Goal: Transaction & Acquisition: Purchase product/service

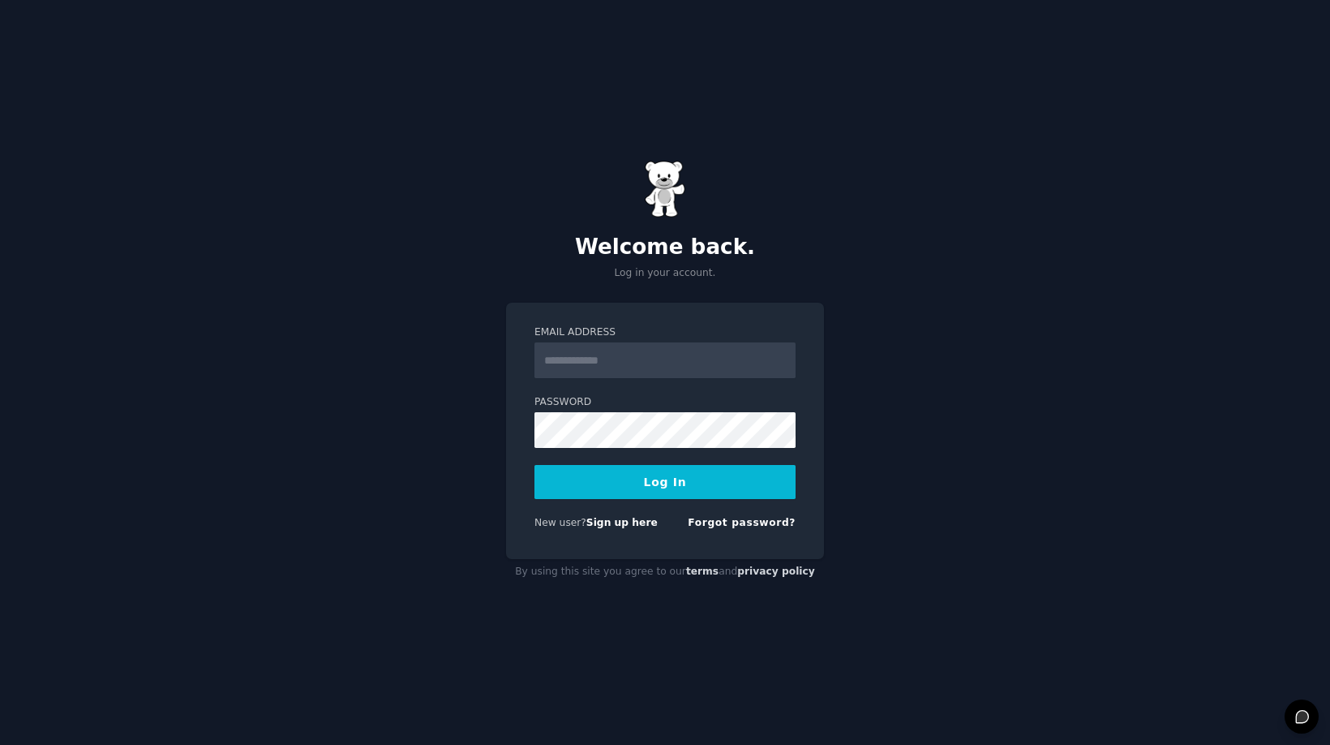
type input "**********"
click at [670, 484] on button "Log In" at bounding box center [665, 482] width 261 height 34
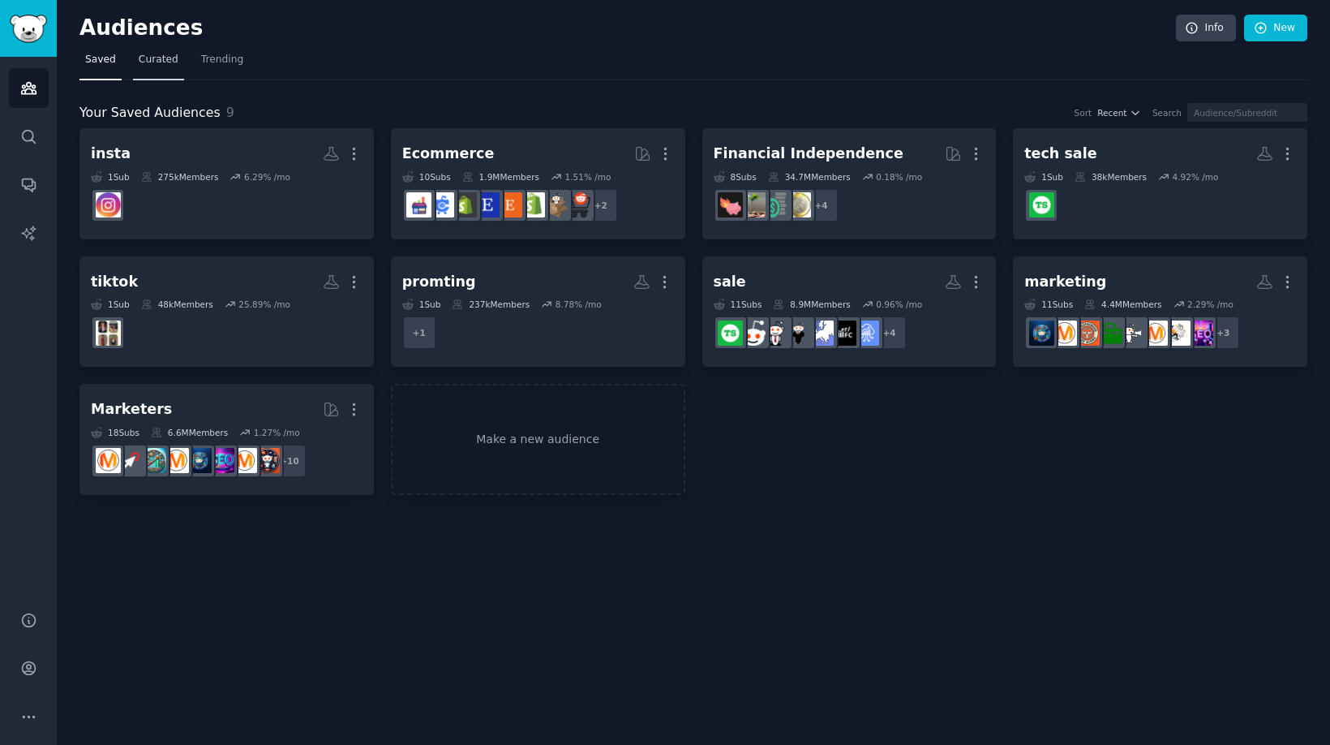
click at [160, 64] on span "Curated" at bounding box center [159, 60] width 40 height 15
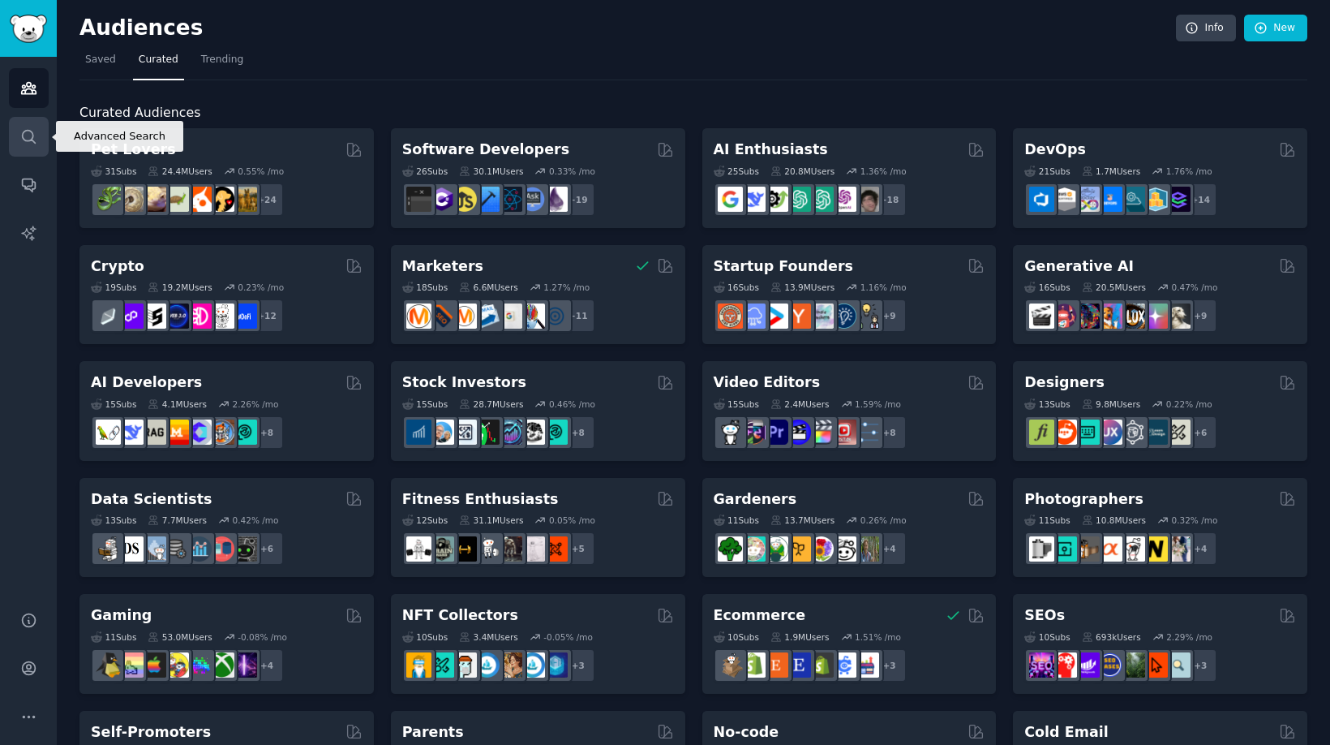
click at [27, 154] on link "Search" at bounding box center [29, 137] width 40 height 40
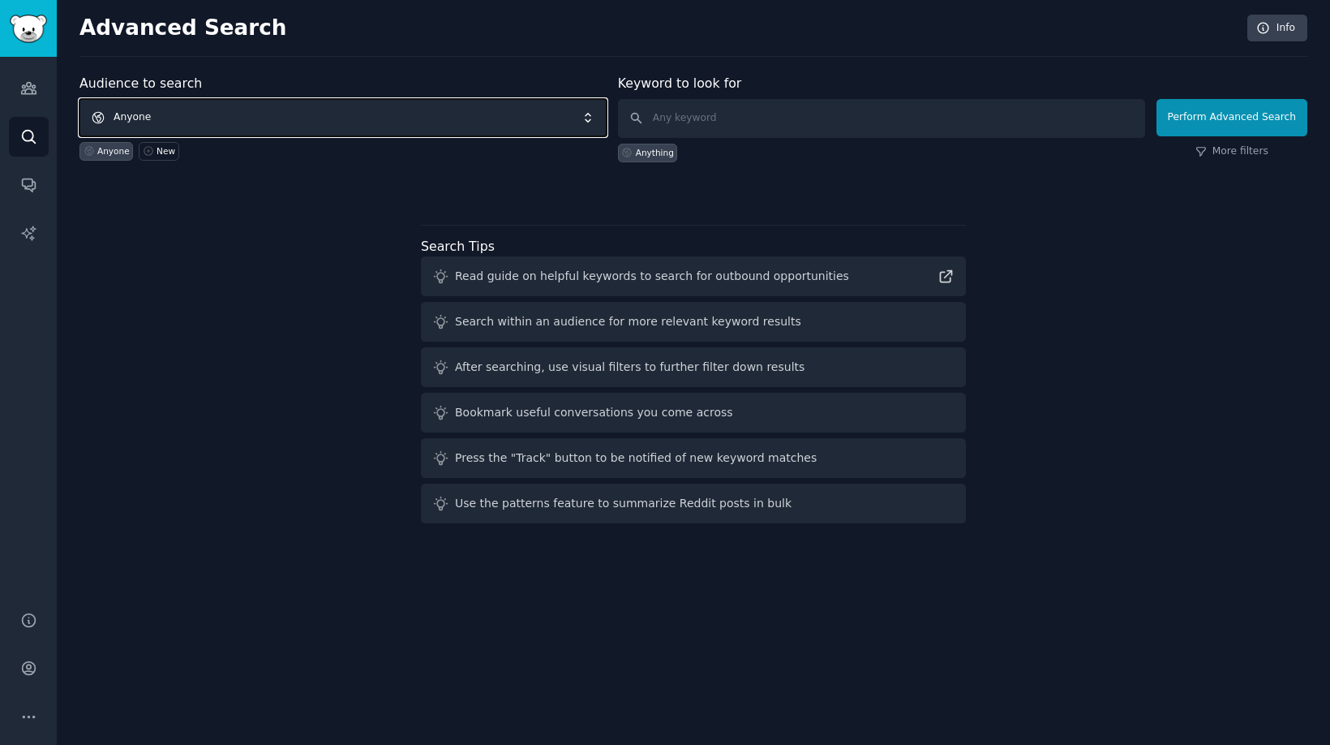
click at [259, 109] on span "Anyone" at bounding box center [343, 117] width 527 height 37
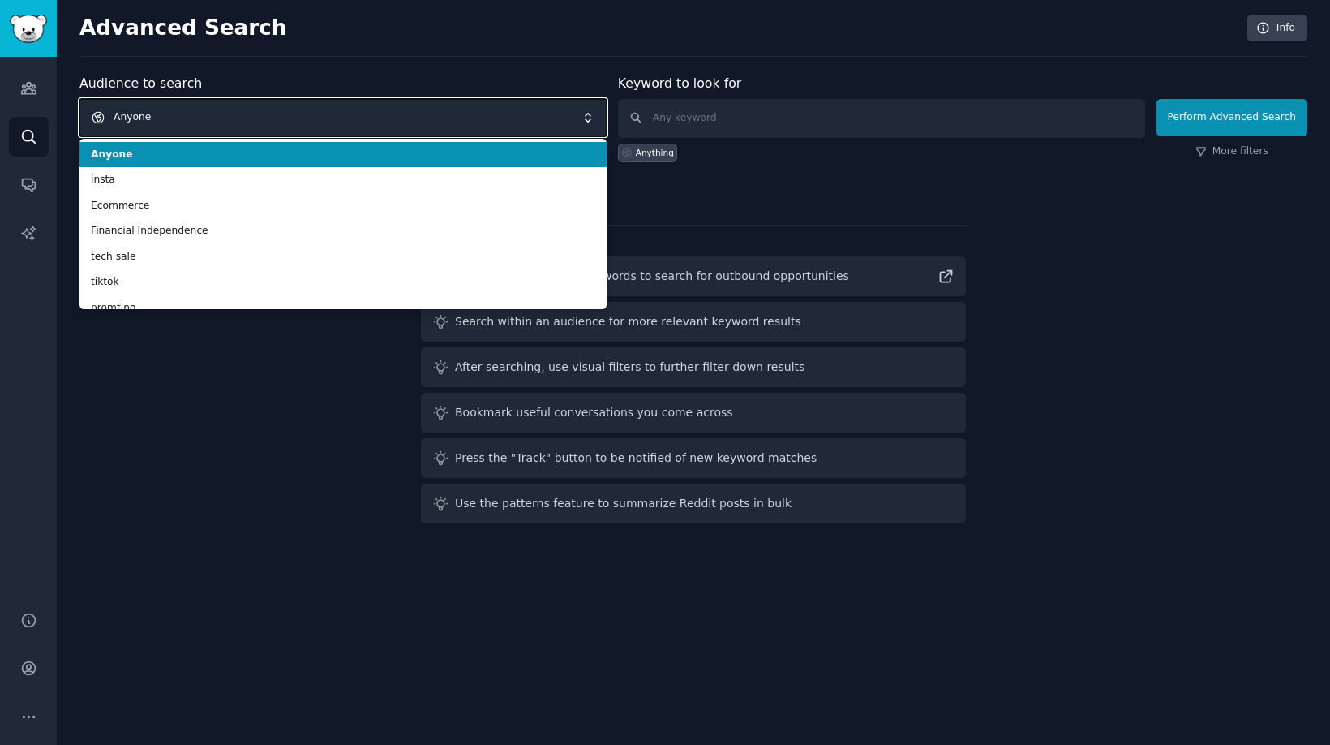
click at [259, 109] on span "Anyone" at bounding box center [343, 117] width 527 height 37
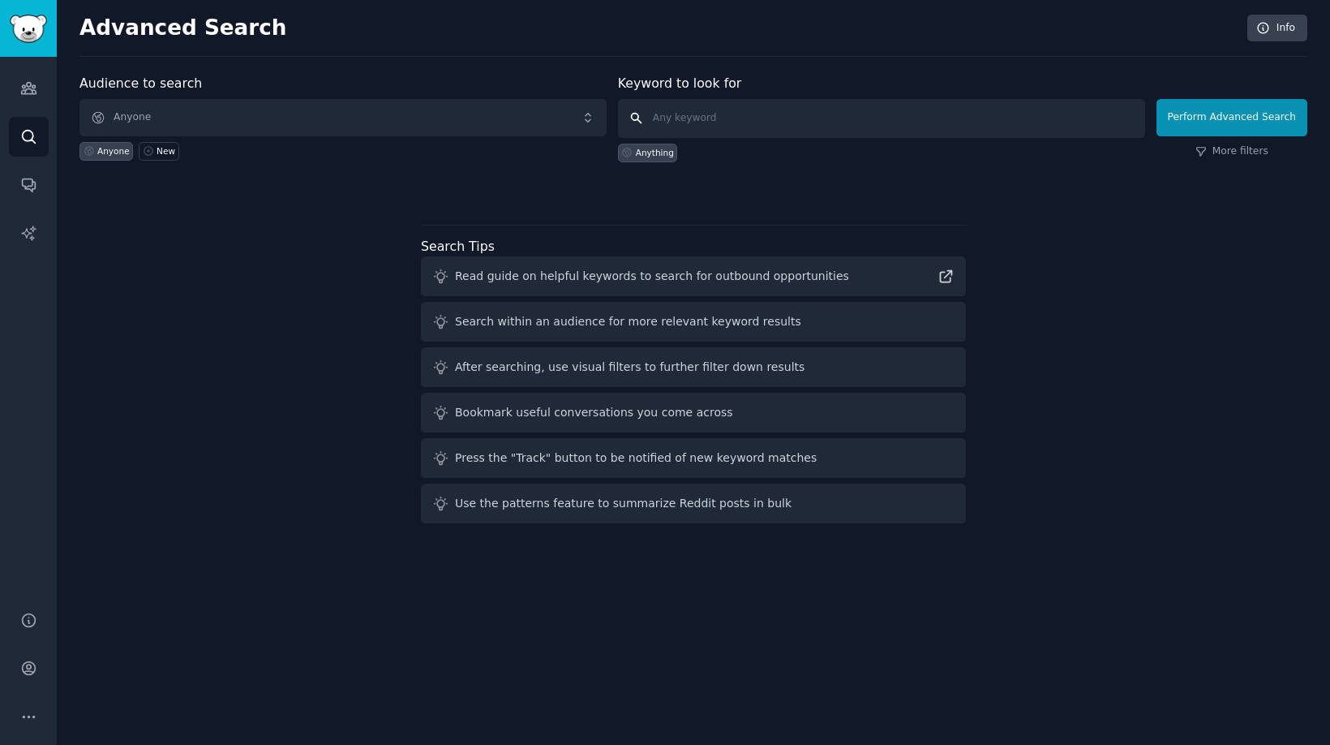
click at [741, 122] on input "text" at bounding box center [881, 118] width 527 height 39
click at [893, 206] on div "Audience to search Anyone Anyone New Keyword to look for Anything Perform Advan…" at bounding box center [694, 302] width 1228 height 456
click at [32, 217] on link "AI Reports" at bounding box center [29, 233] width 40 height 40
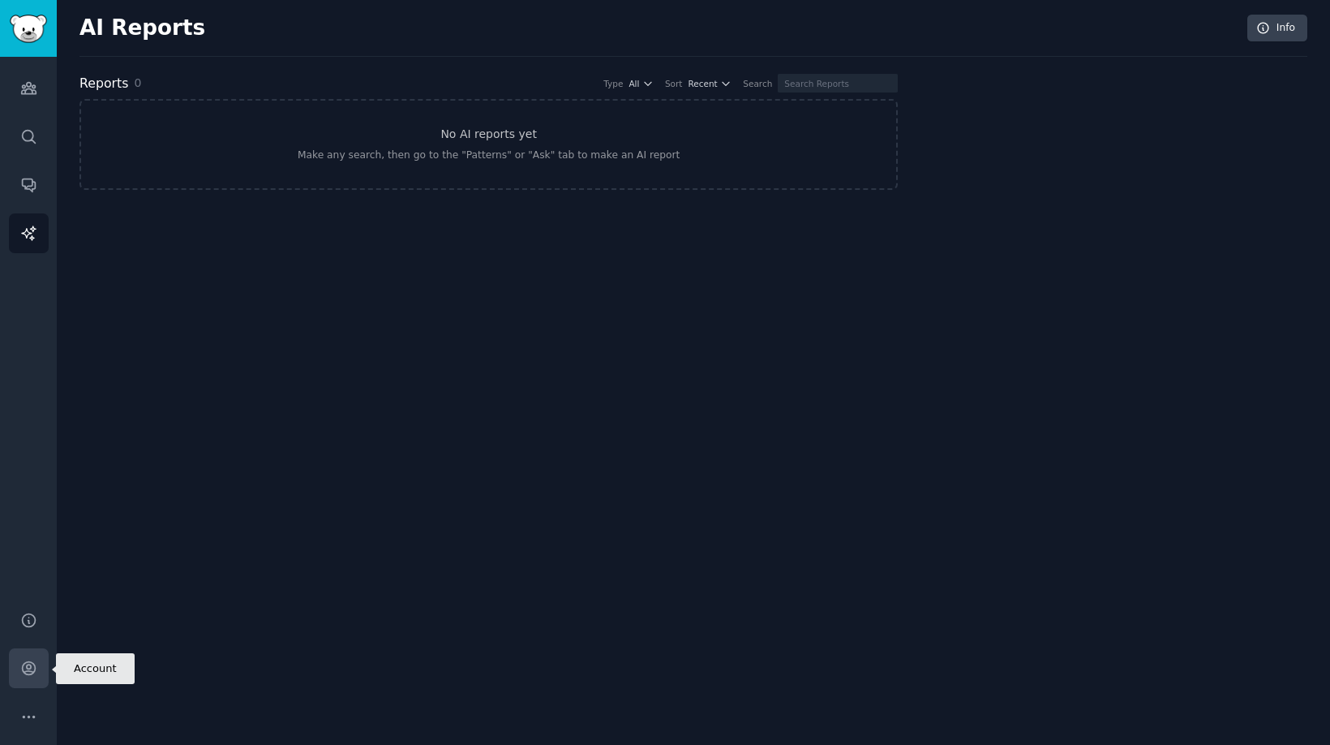
click at [20, 664] on icon "Sidebar" at bounding box center [28, 668] width 17 height 17
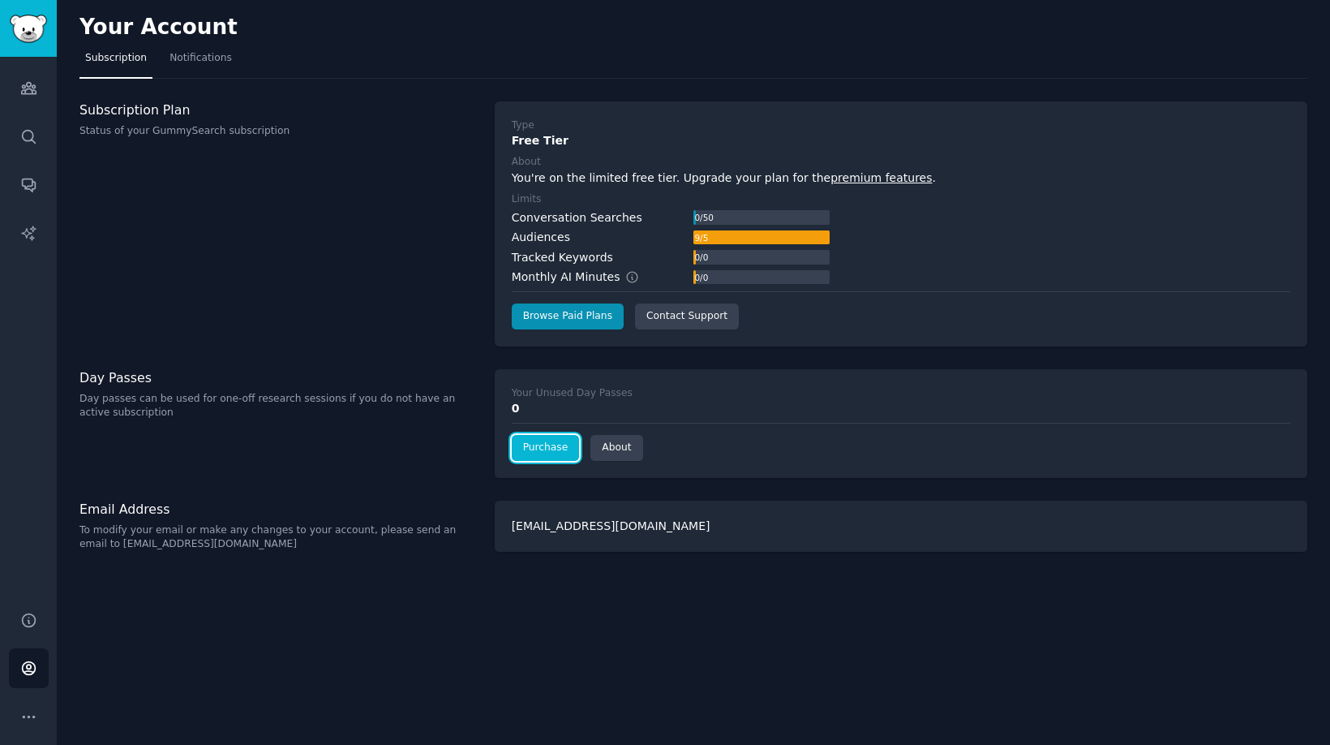
click at [545, 450] on link "Purchase" at bounding box center [546, 448] width 68 height 26
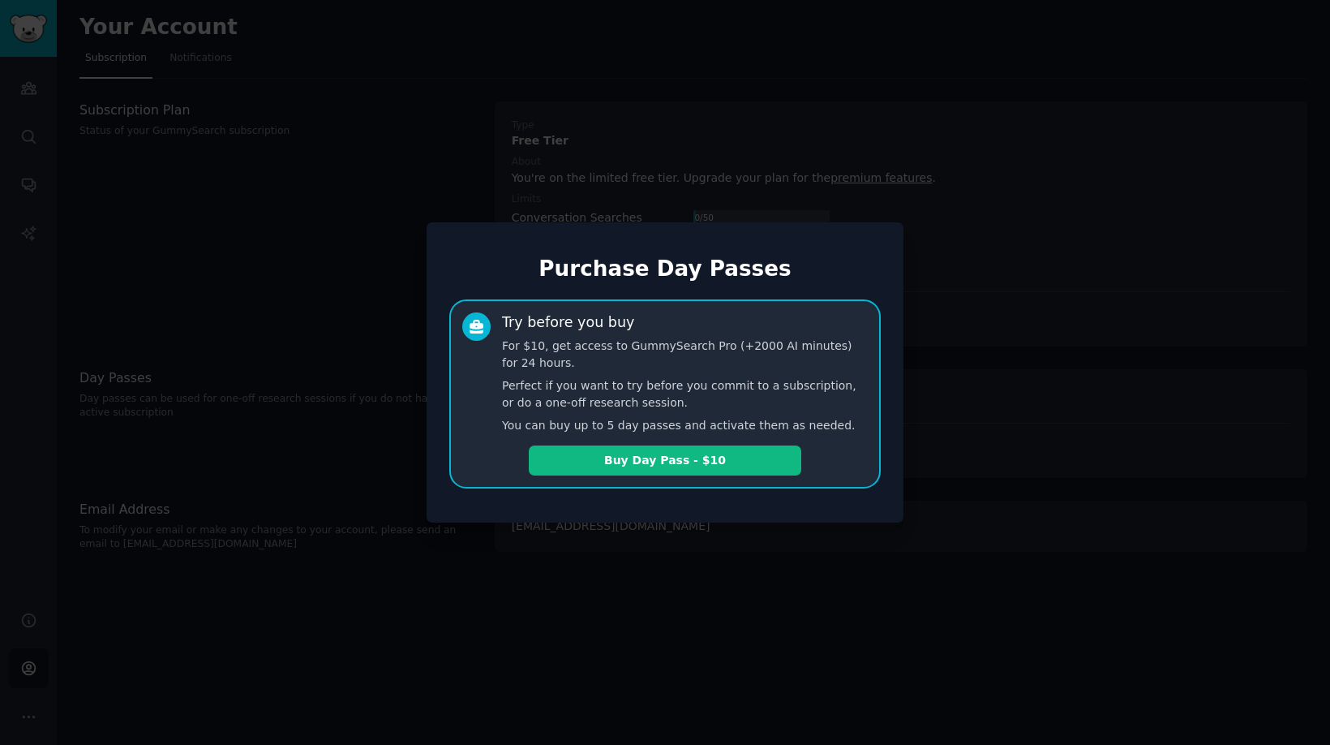
click at [999, 521] on div at bounding box center [665, 372] width 1330 height 745
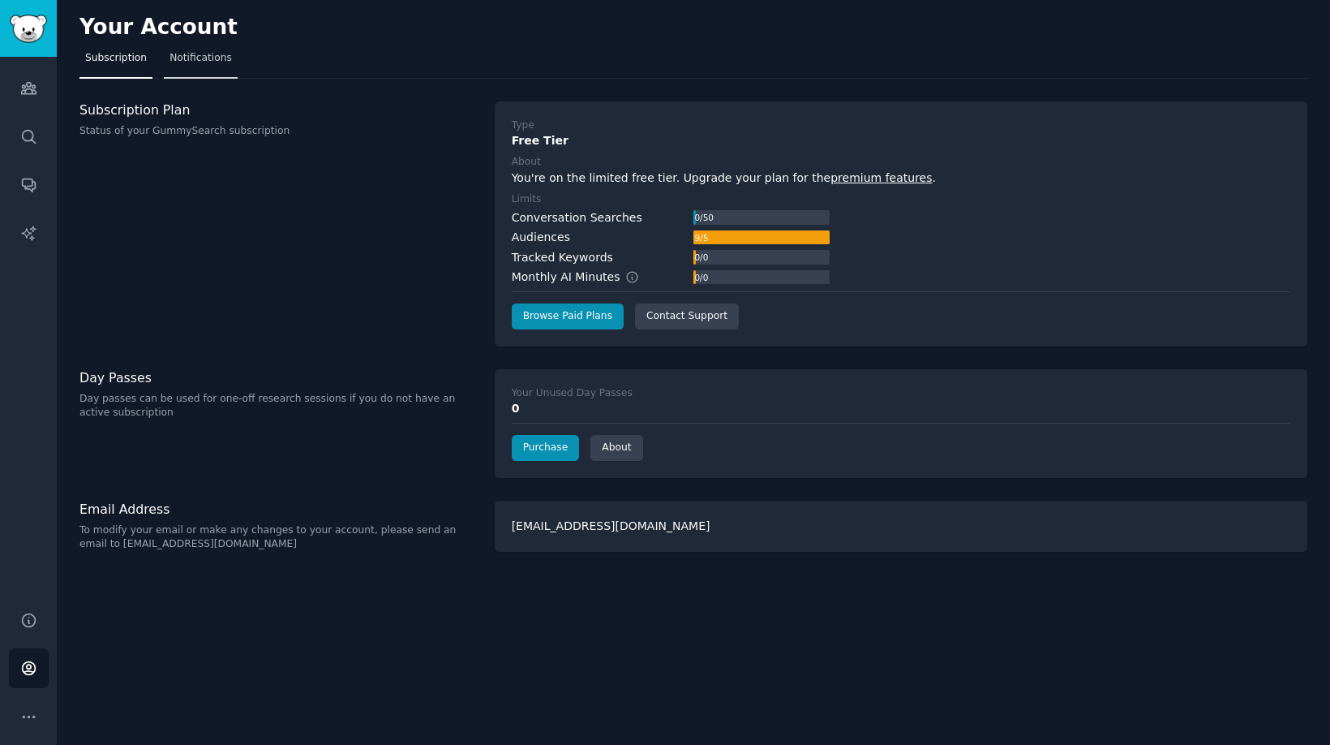
click at [205, 70] on link "Notifications" at bounding box center [201, 61] width 74 height 33
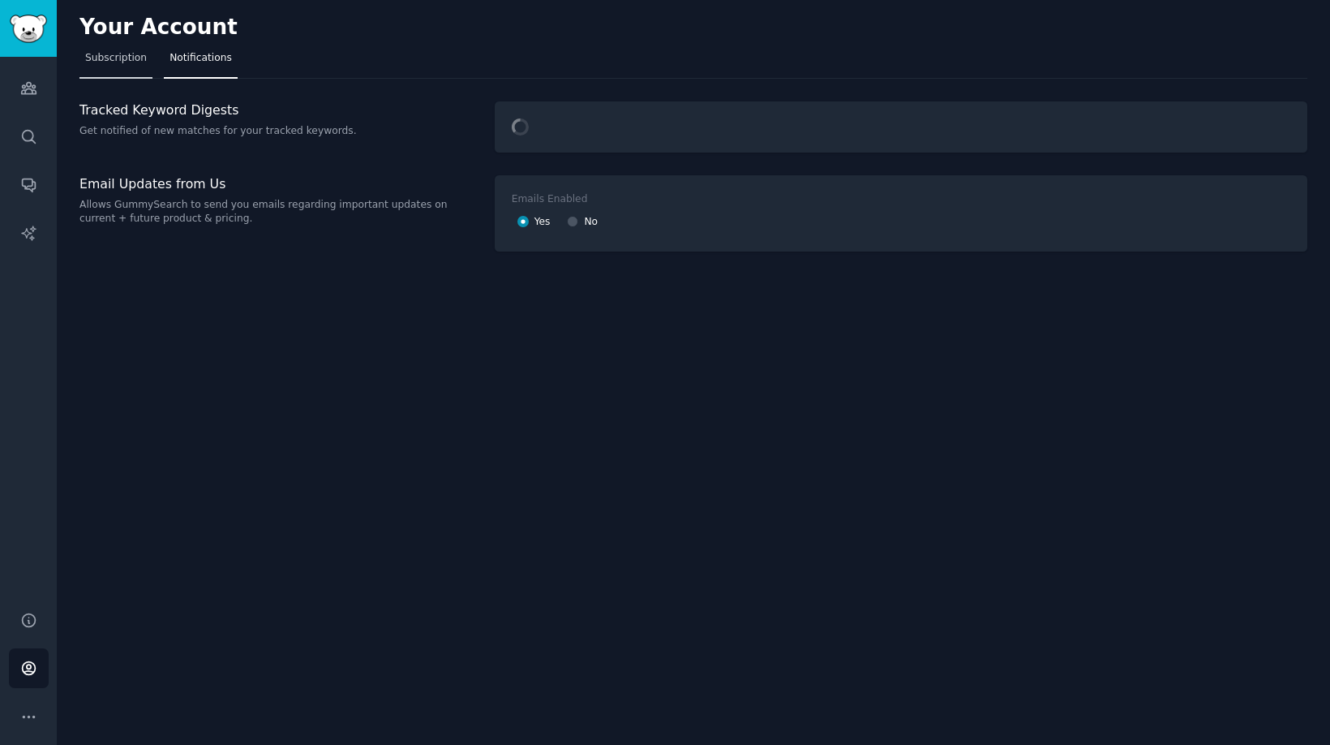
click at [135, 64] on span "Subscription" at bounding box center [116, 58] width 62 height 15
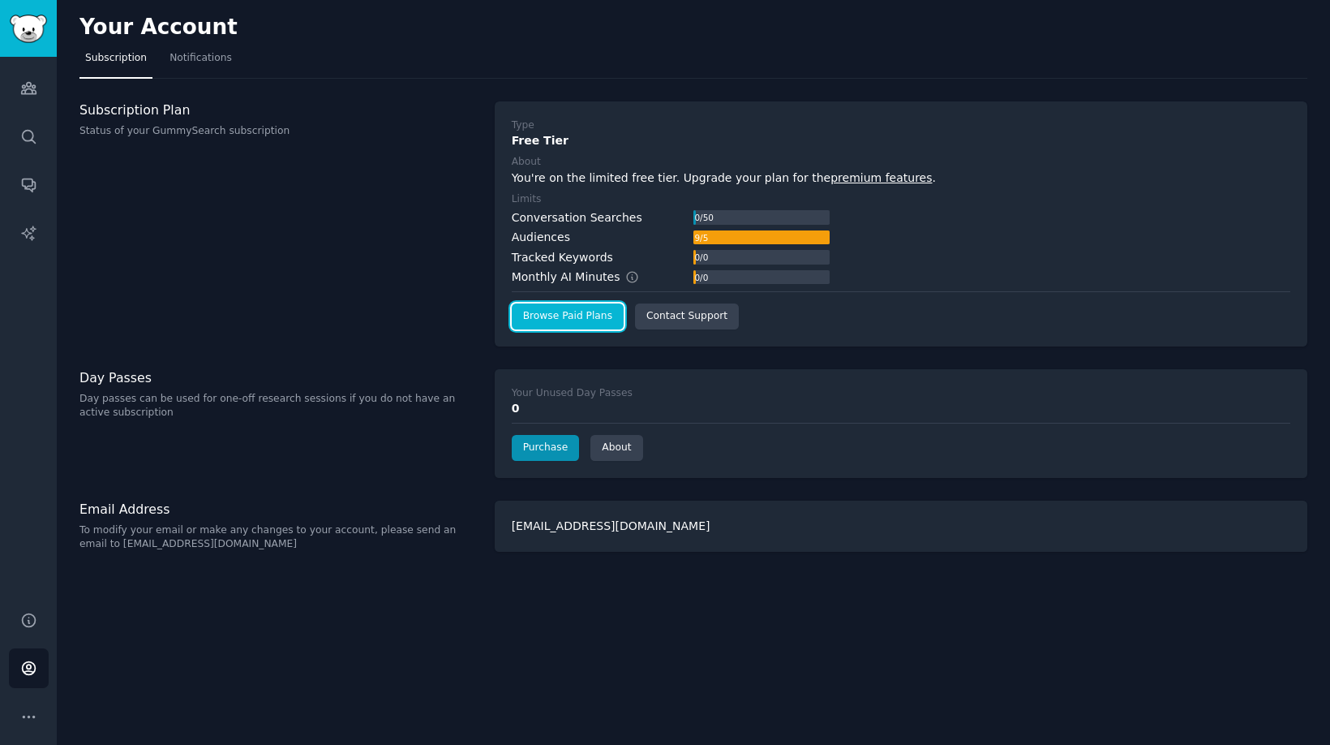
click at [575, 321] on link "Browse Paid Plans" at bounding box center [568, 316] width 112 height 26
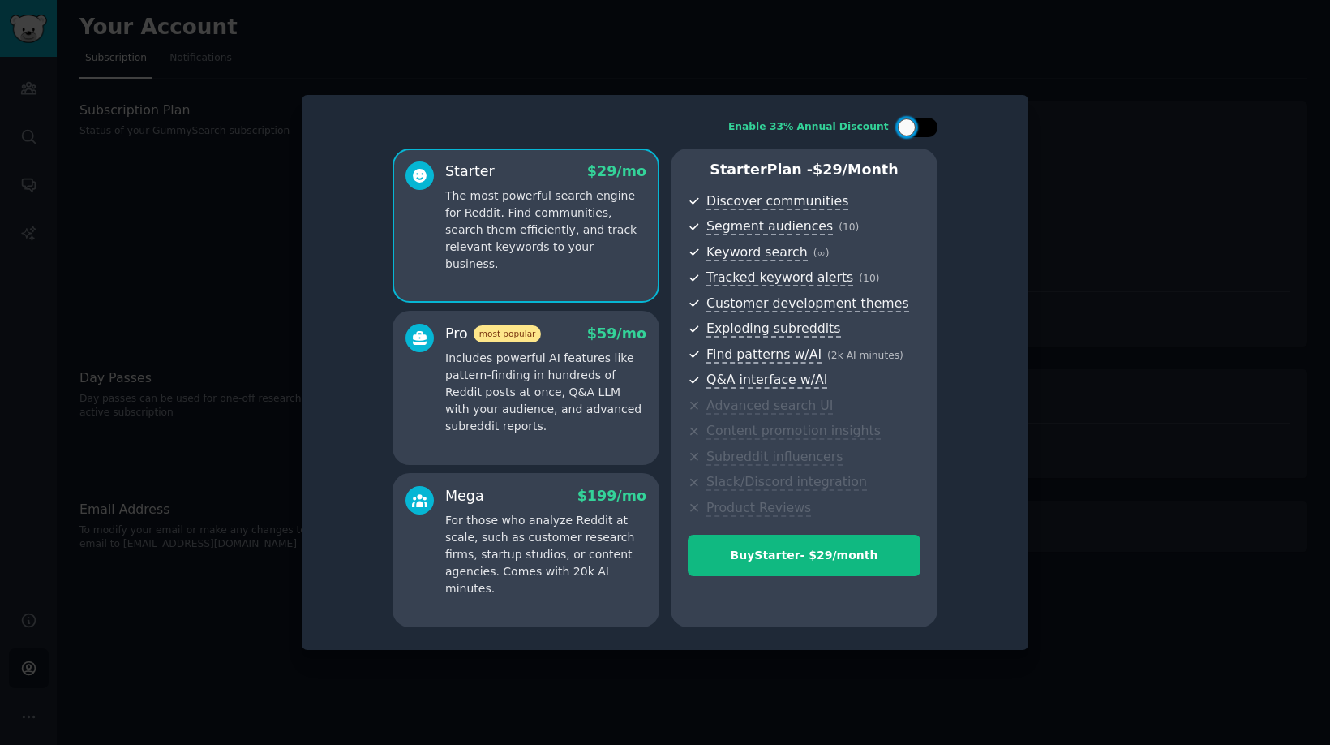
click at [925, 135] on div at bounding box center [917, 127] width 41 height 19
click at [923, 131] on div at bounding box center [928, 127] width 18 height 18
checkbox input "false"
click at [1229, 333] on div at bounding box center [665, 372] width 1330 height 745
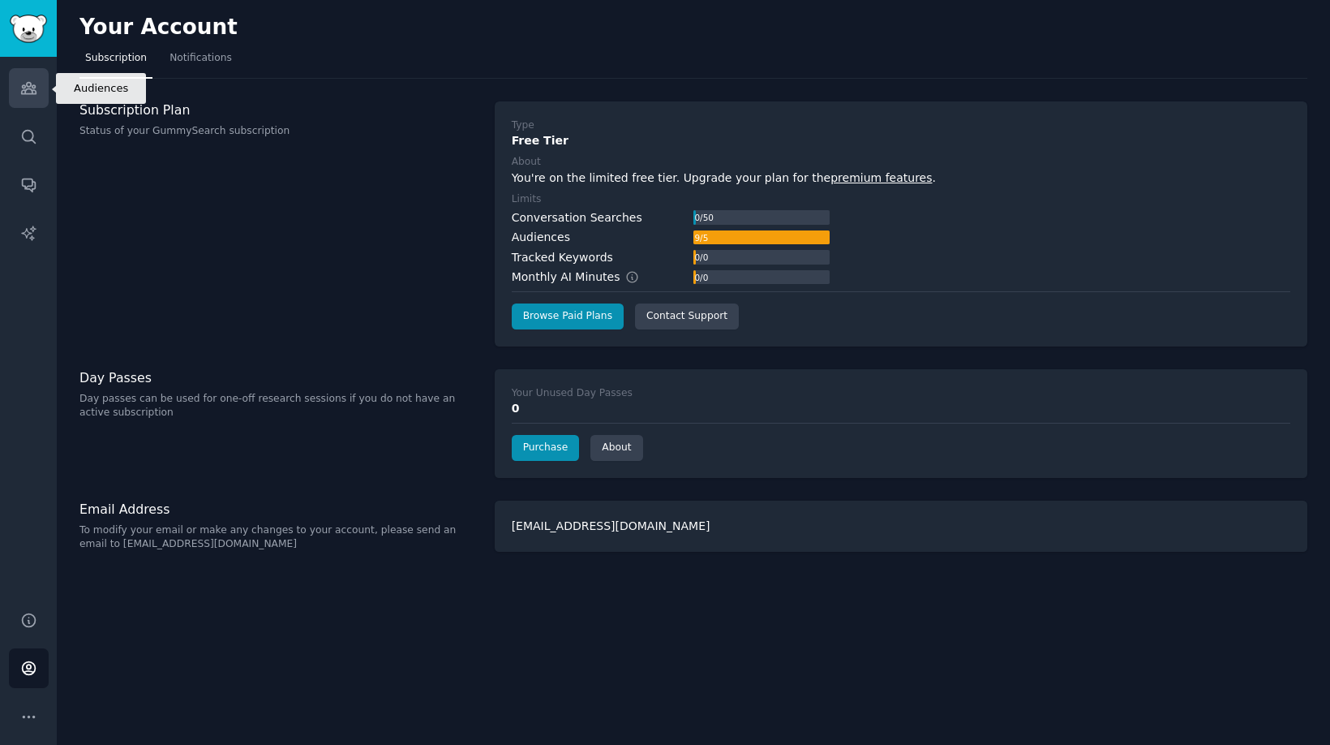
click at [18, 86] on link "Audiences" at bounding box center [29, 88] width 40 height 40
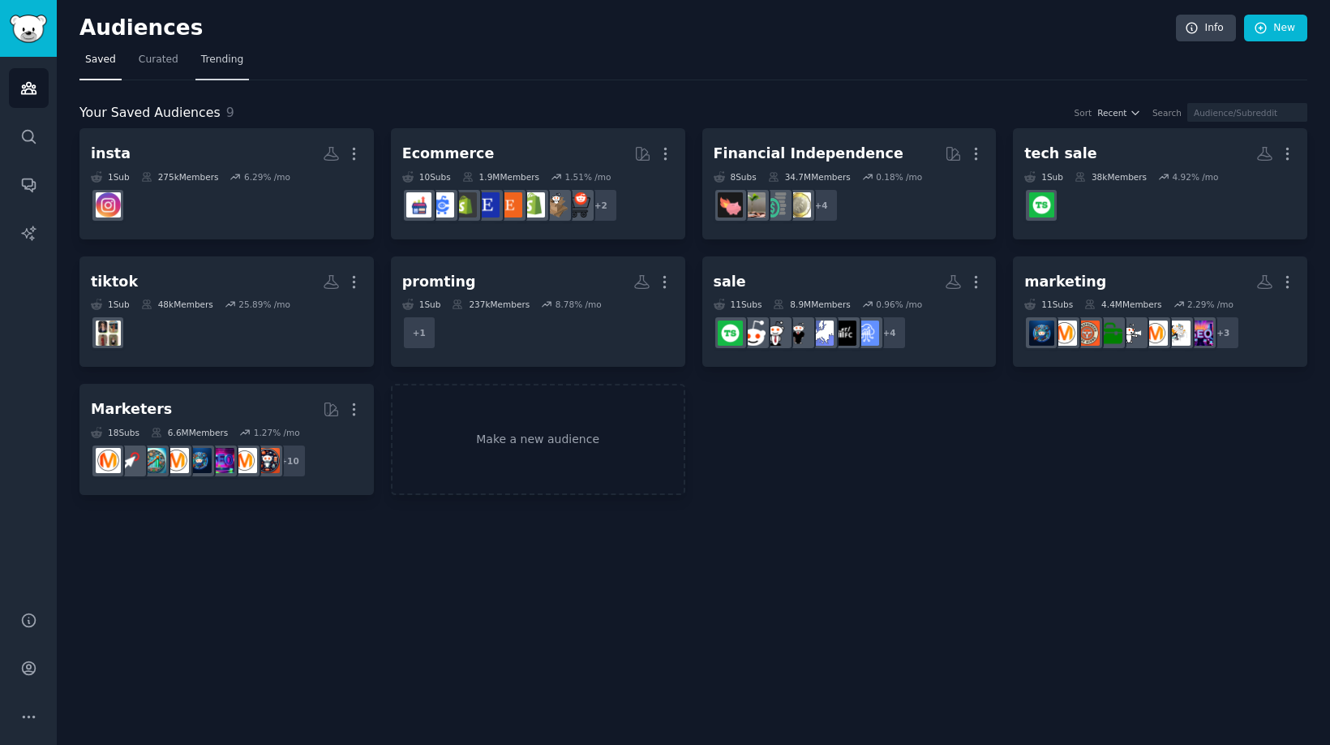
click at [213, 58] on span "Trending" at bounding box center [222, 60] width 42 height 15
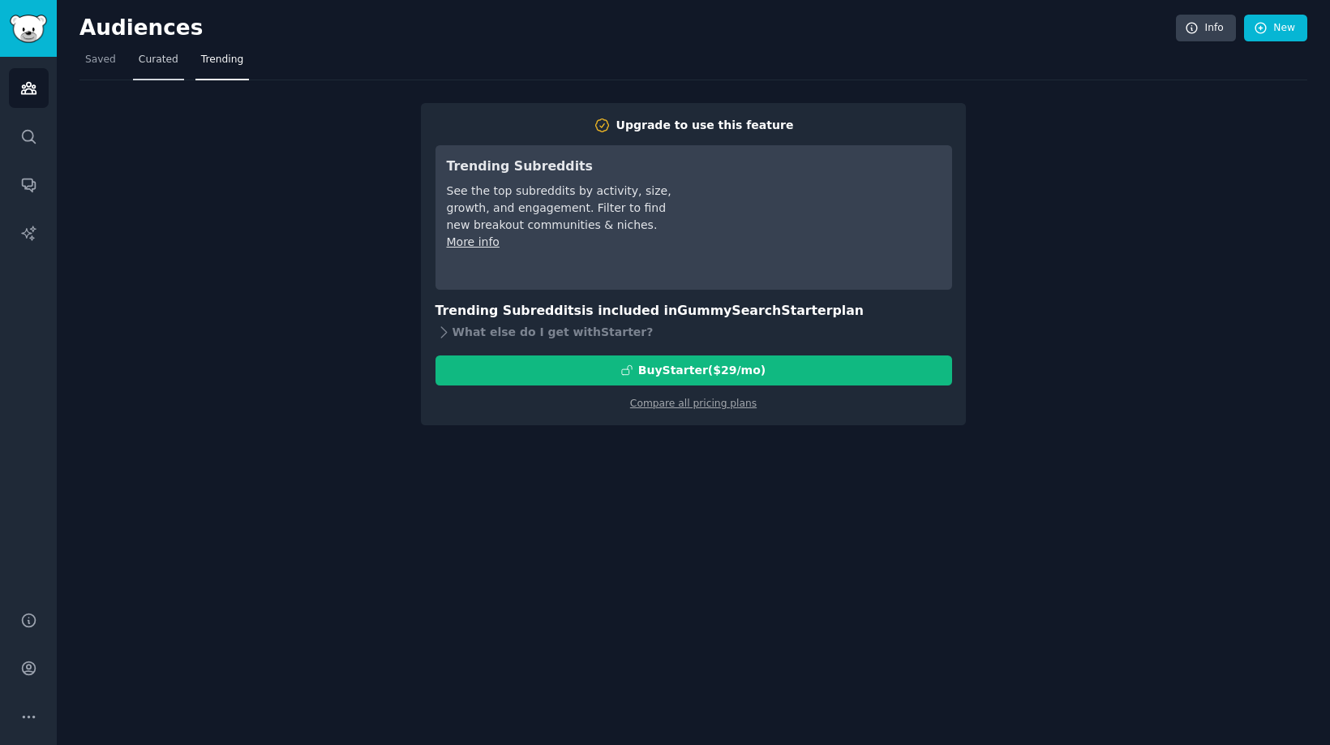
click at [153, 59] on span "Curated" at bounding box center [159, 60] width 40 height 15
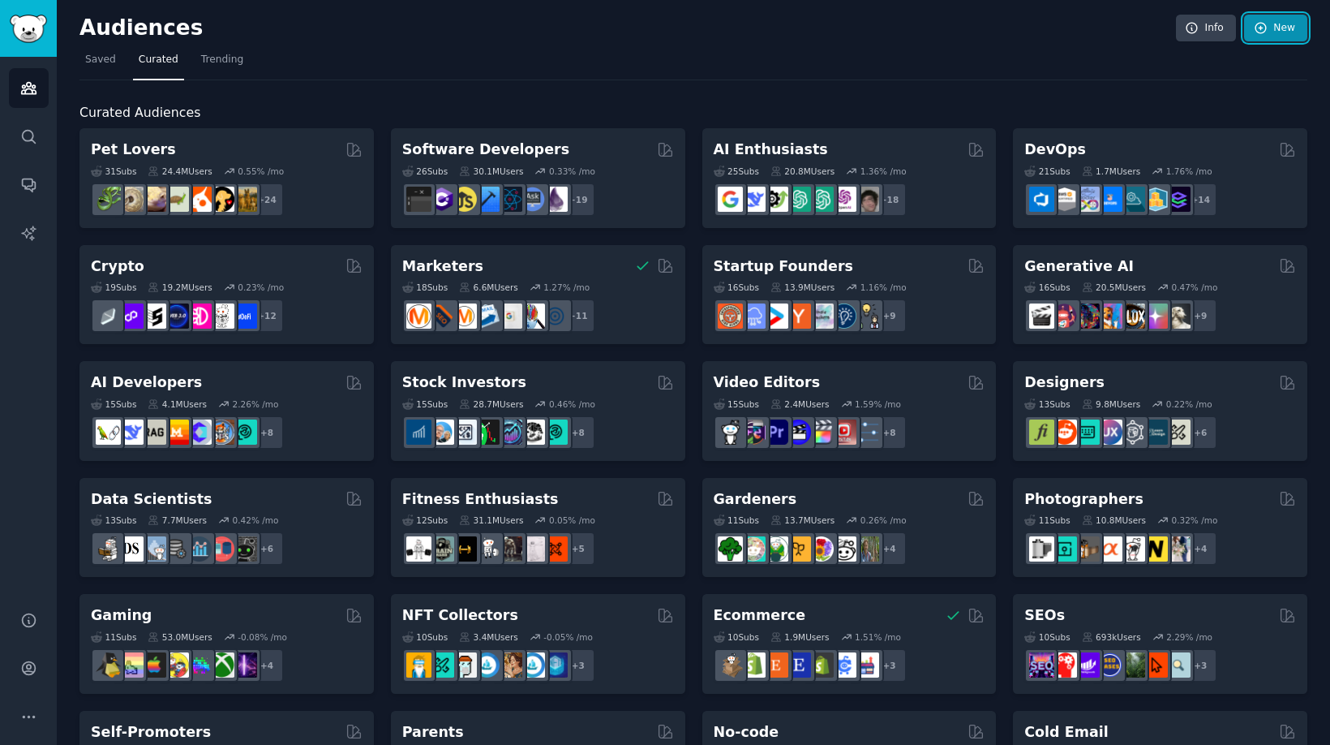
click at [1262, 31] on icon at bounding box center [1261, 28] width 11 height 11
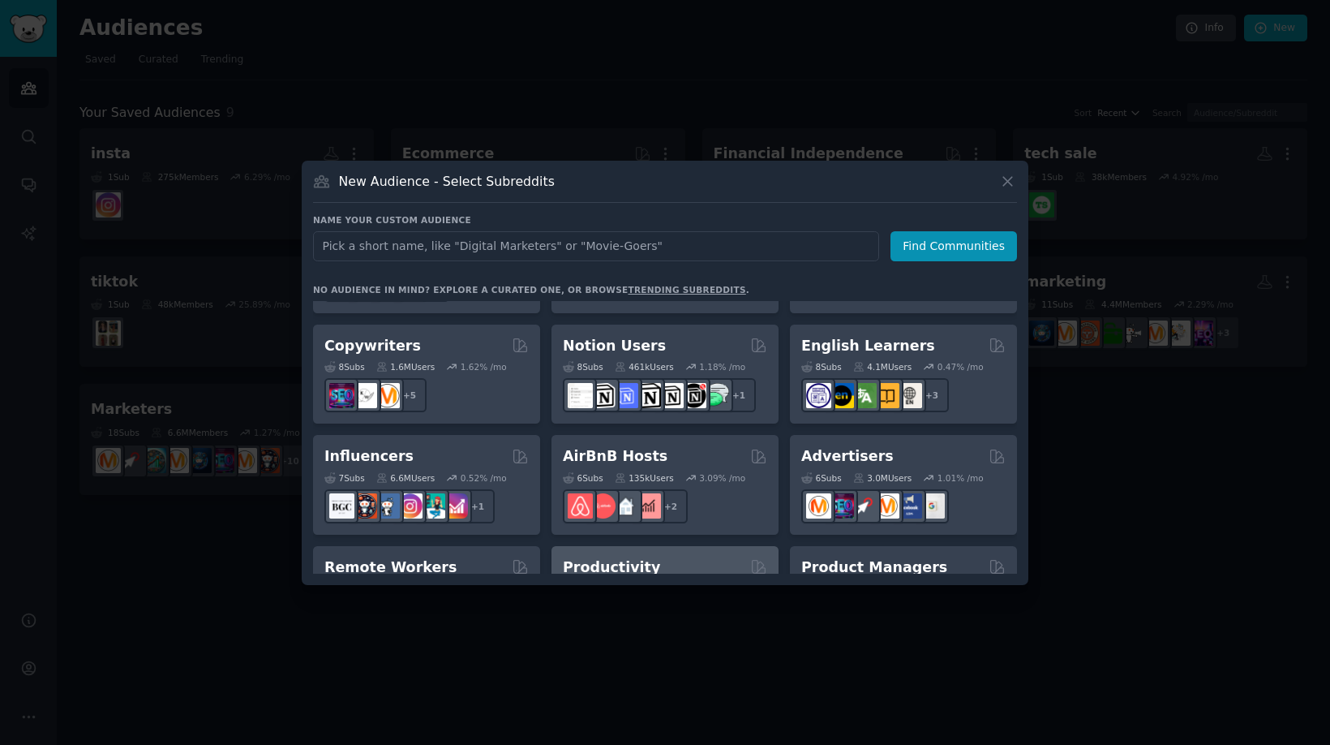
scroll to position [1266, 0]
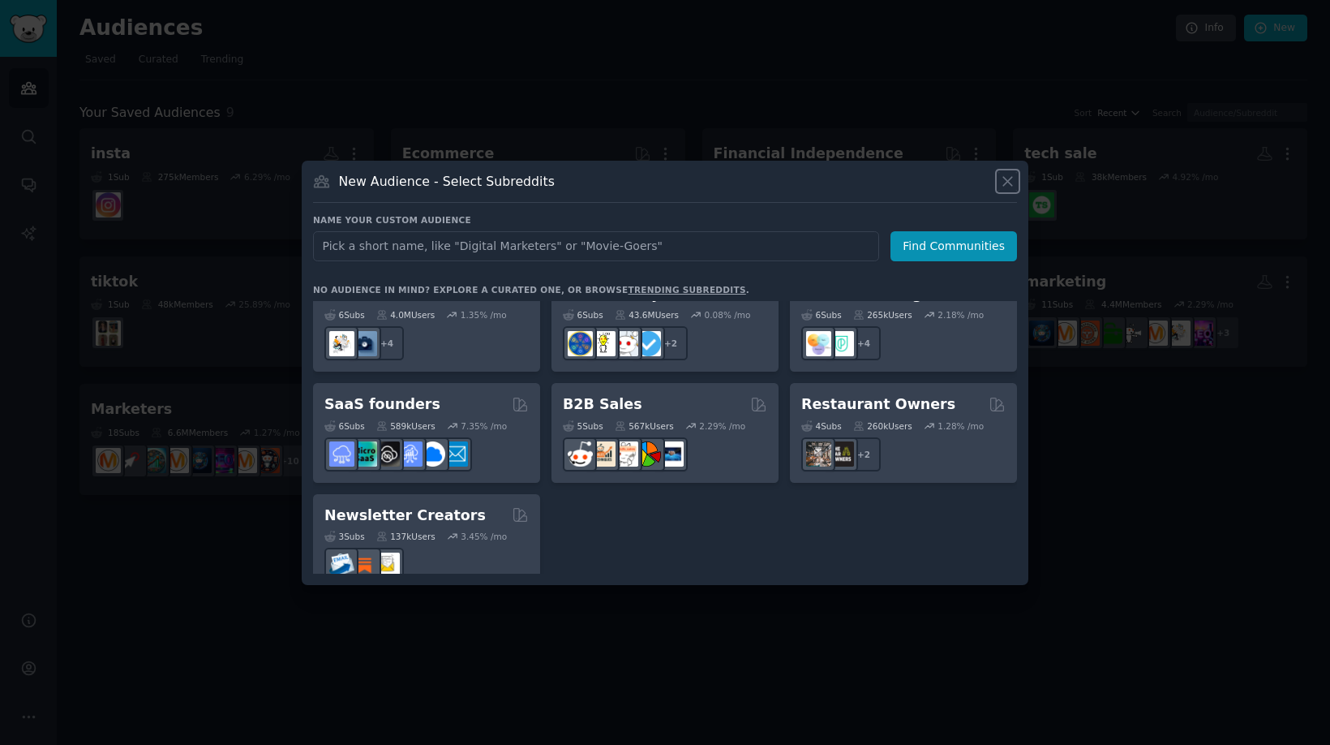
click at [1006, 186] on icon at bounding box center [1007, 181] width 17 height 17
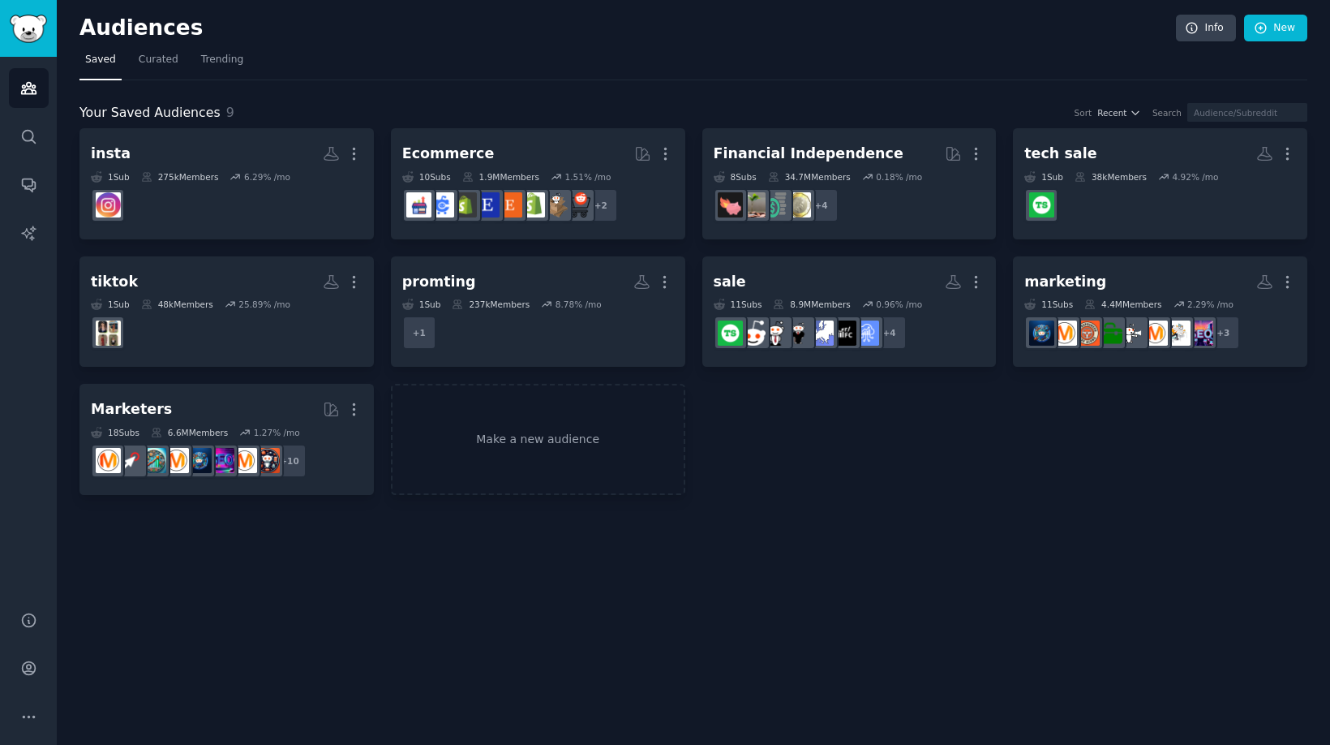
click at [883, 546] on div "Audiences Info New Saved Curated Trending Your Saved Audiences 9 Sort Recent Se…" at bounding box center [694, 372] width 1274 height 745
click at [1161, 636] on div "Audiences Info New Saved Curated Trending Your Saved Audiences 9 Sort Recent Se…" at bounding box center [694, 372] width 1274 height 745
